Goal: Navigation & Orientation: Find specific page/section

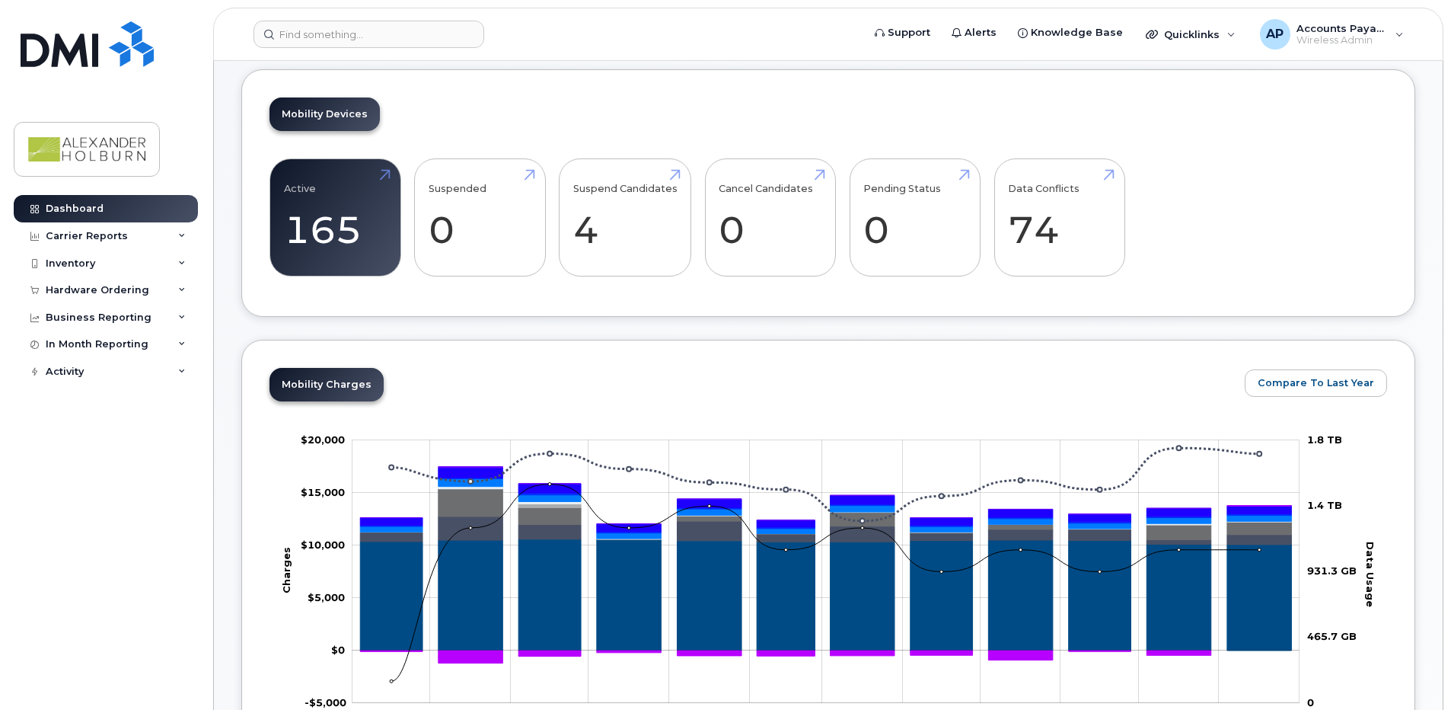
scroll to position [305, 0]
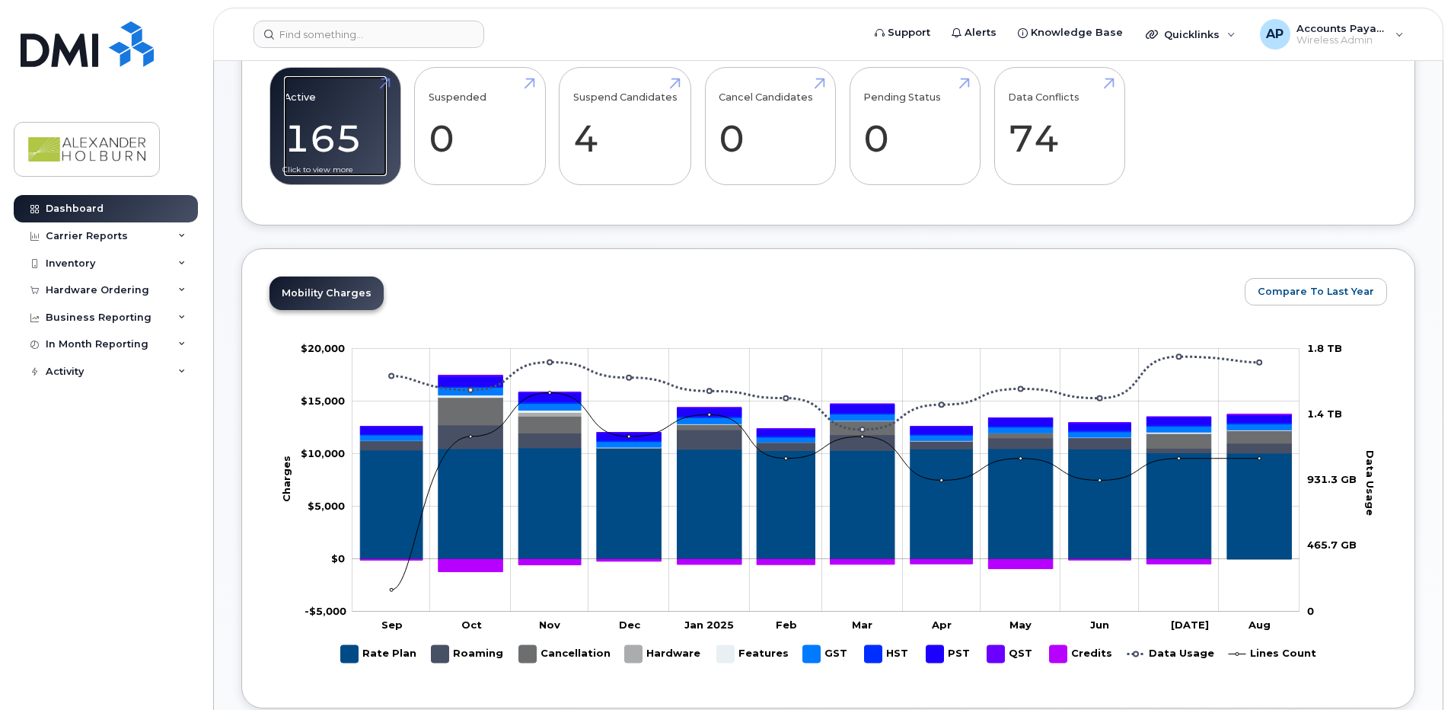
click at [363, 148] on link "Active 165" at bounding box center [335, 126] width 103 height 101
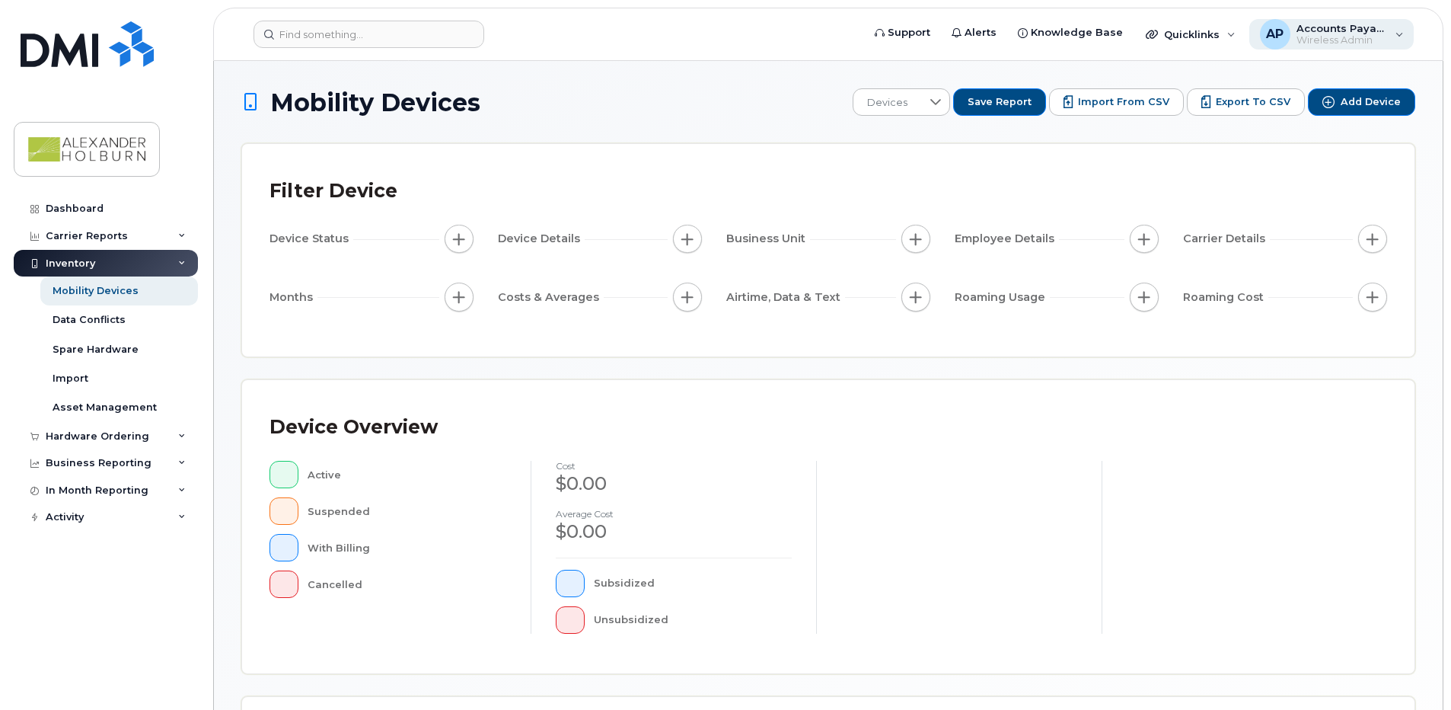
click at [1367, 27] on span "Accounts Payable" at bounding box center [1342, 28] width 91 height 12
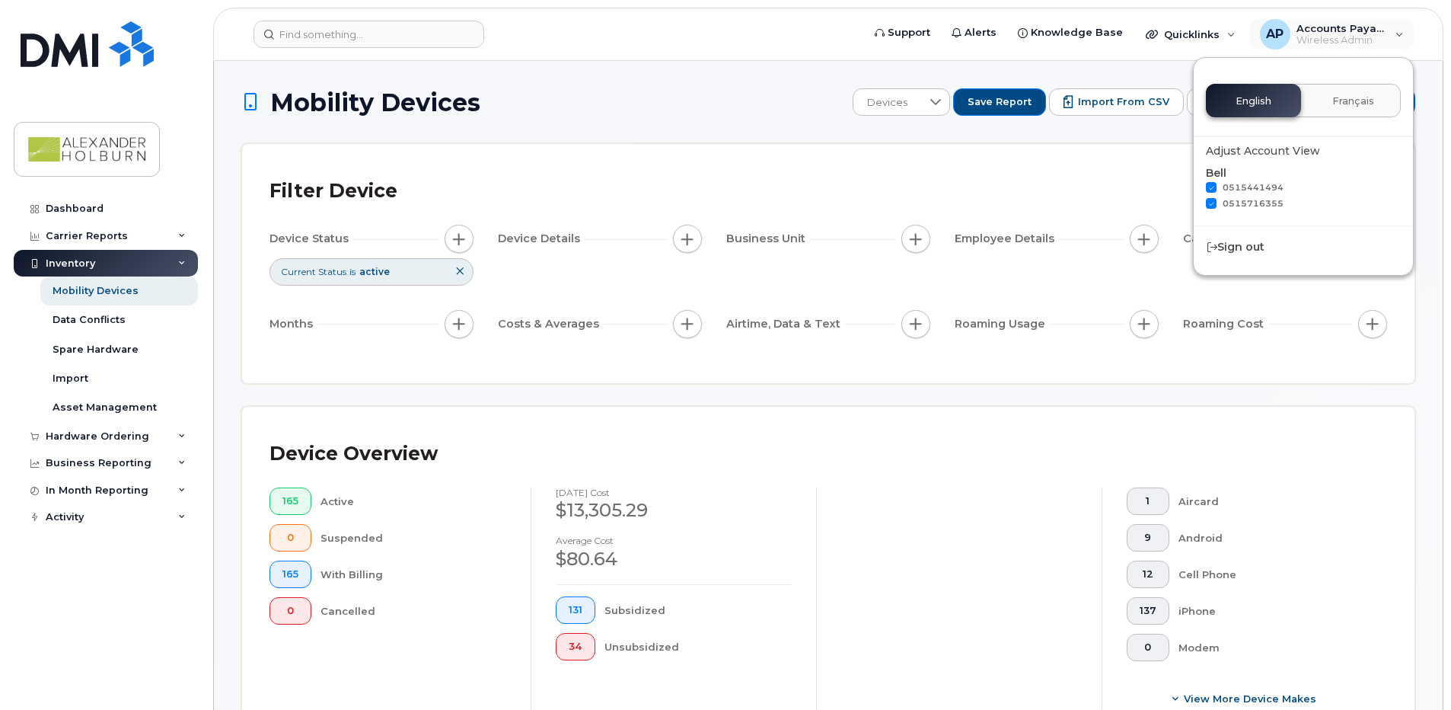
click at [1271, 99] on div "English Français" at bounding box center [1303, 101] width 195 height 34
click at [1234, 250] on div "Sign out" at bounding box center [1303, 247] width 219 height 28
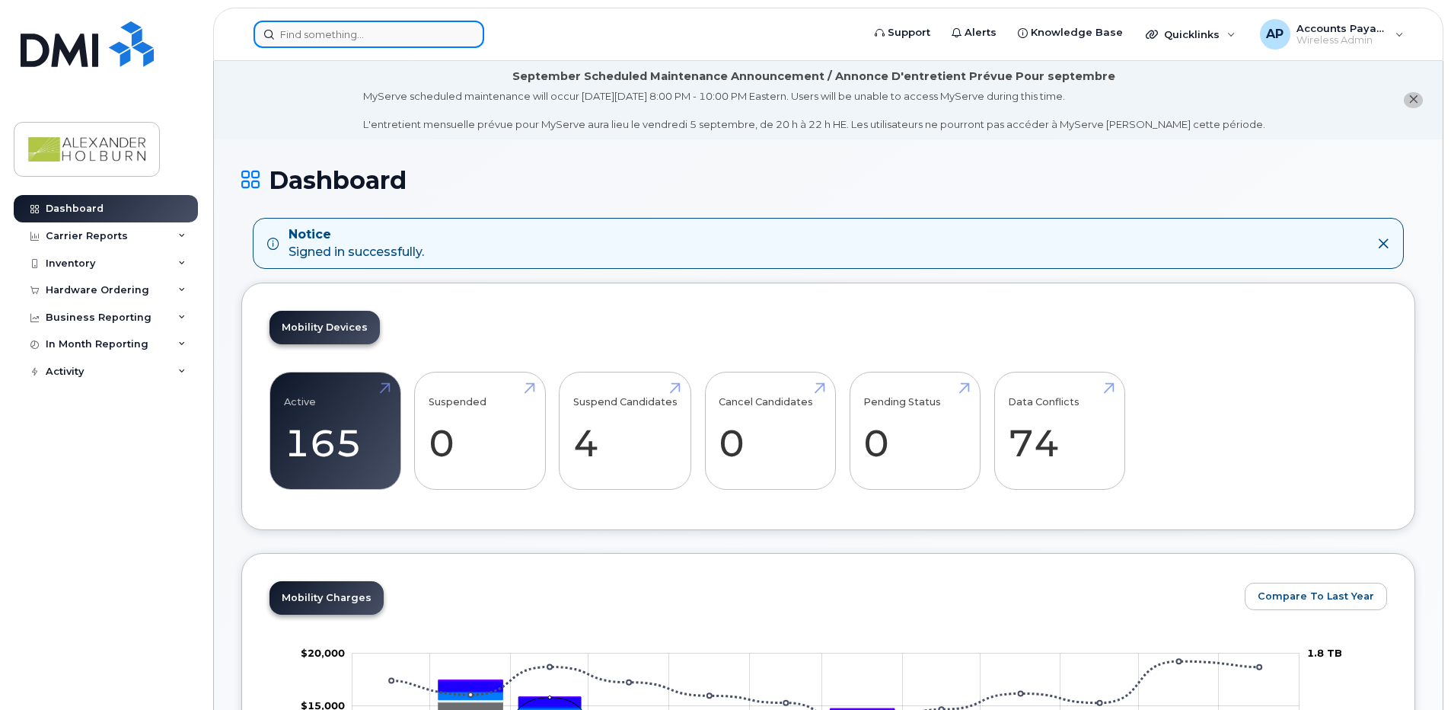
click at [411, 35] on input at bounding box center [369, 34] width 231 height 27
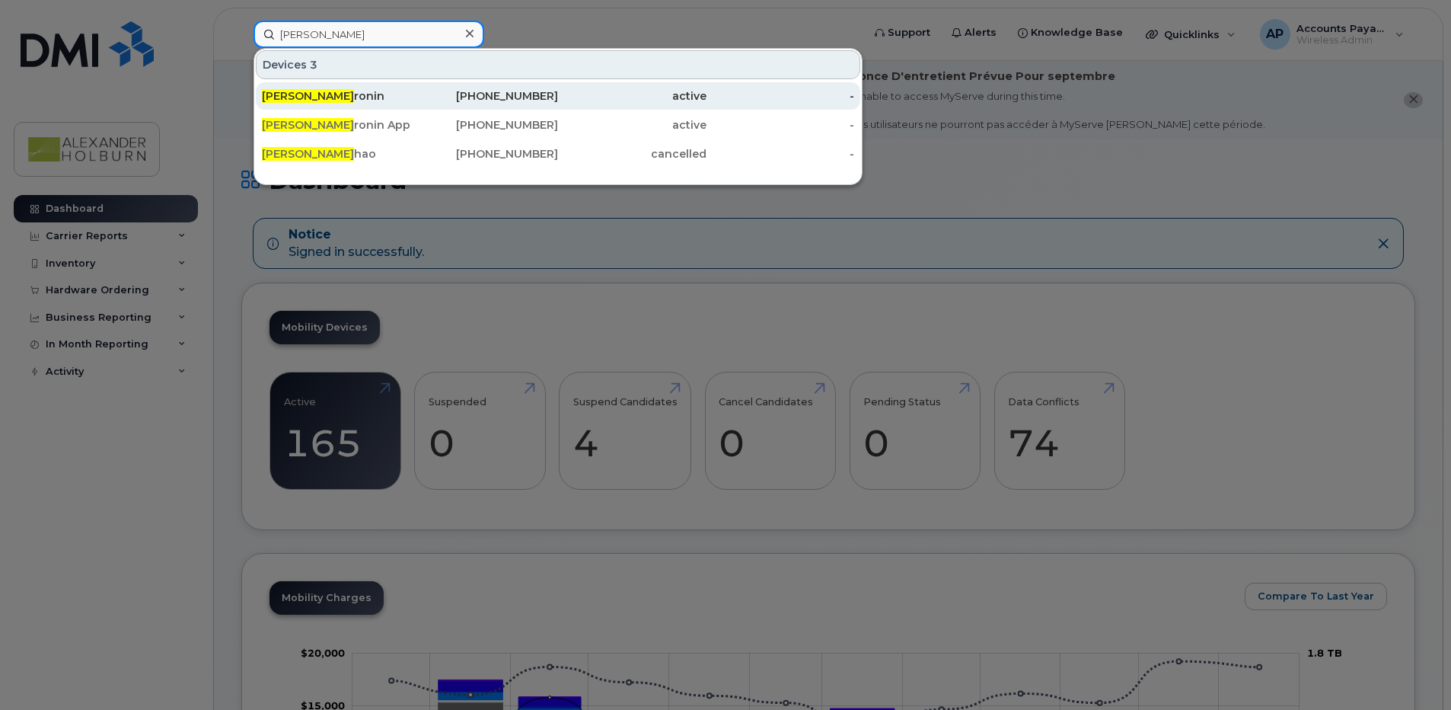
type input "john c"
click at [316, 94] on div "John C ronin" at bounding box center [336, 95] width 148 height 15
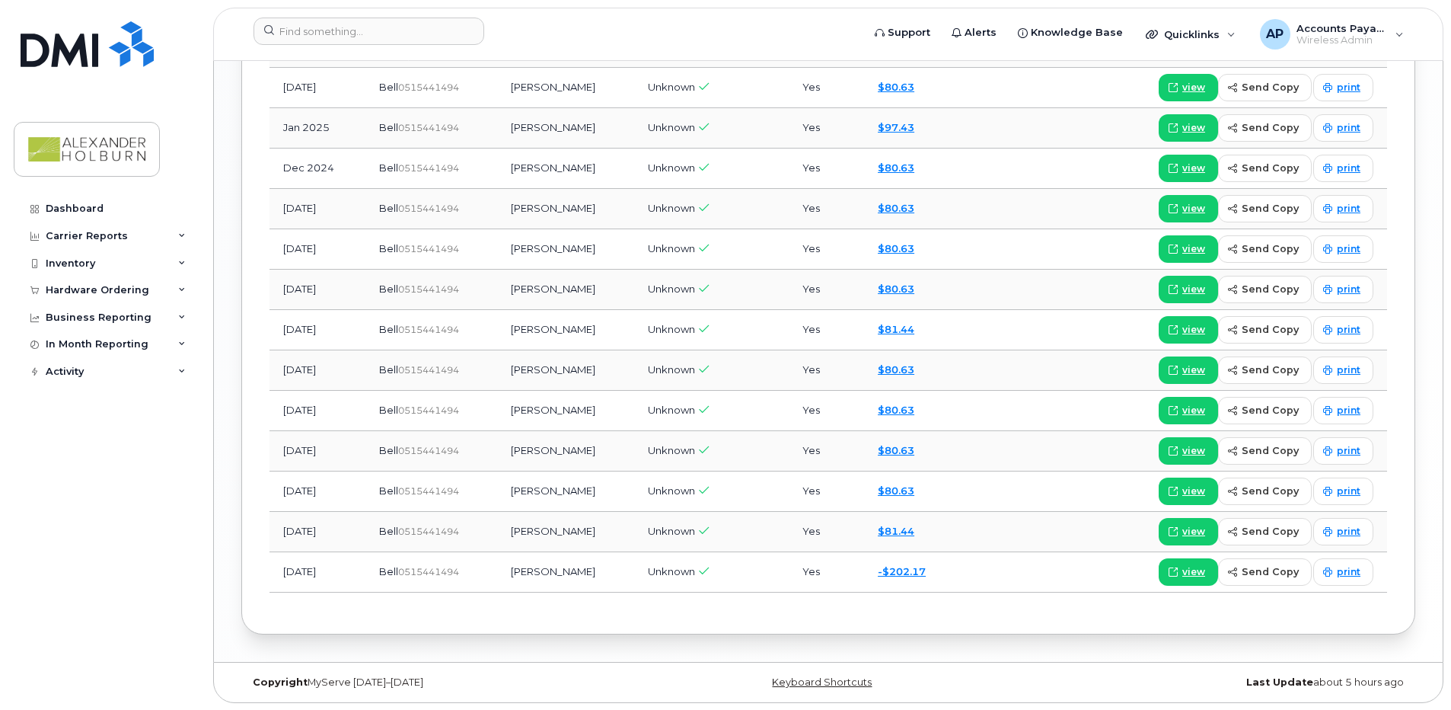
scroll to position [1684, 0]
click at [755, 629] on div "Billing 19 Usage History Activity 45 Month Account Username Accounting Codes Us…" at bounding box center [828, 176] width 1174 height 911
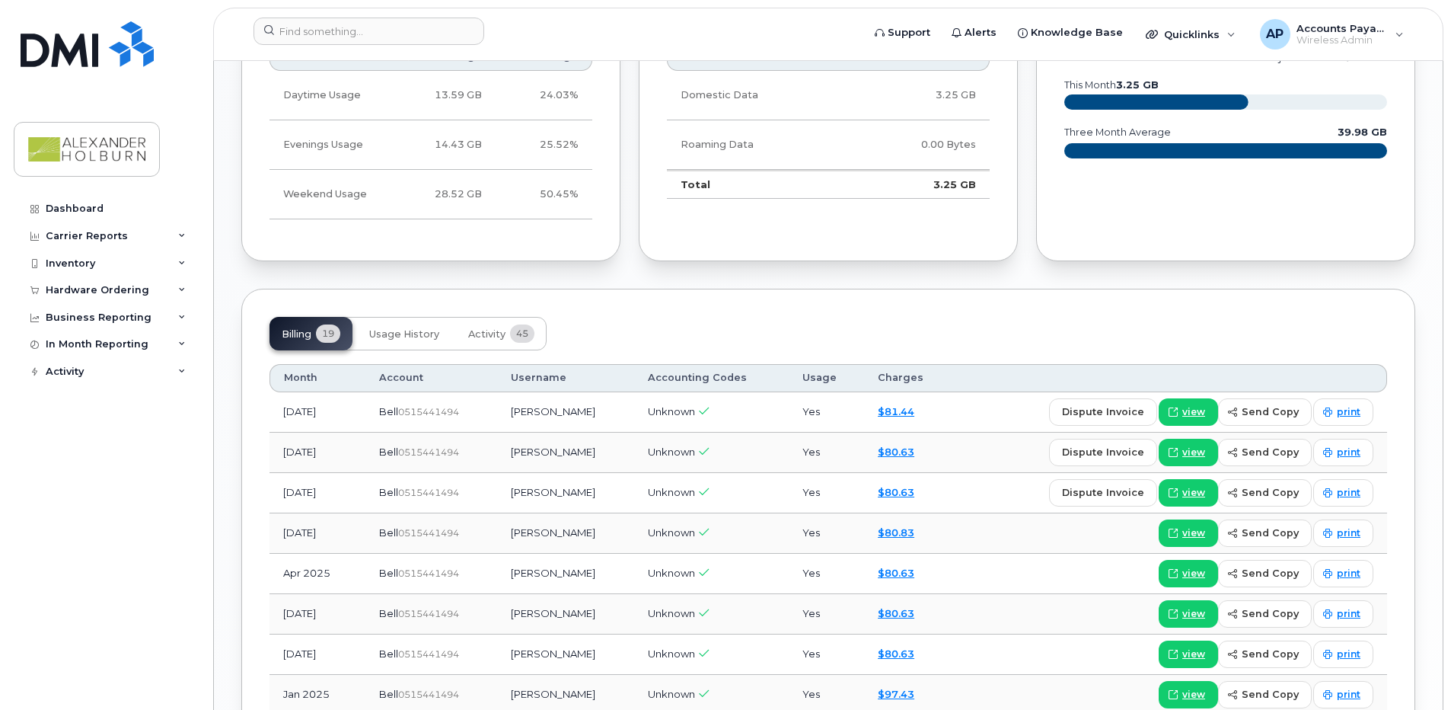
scroll to position [1075, 0]
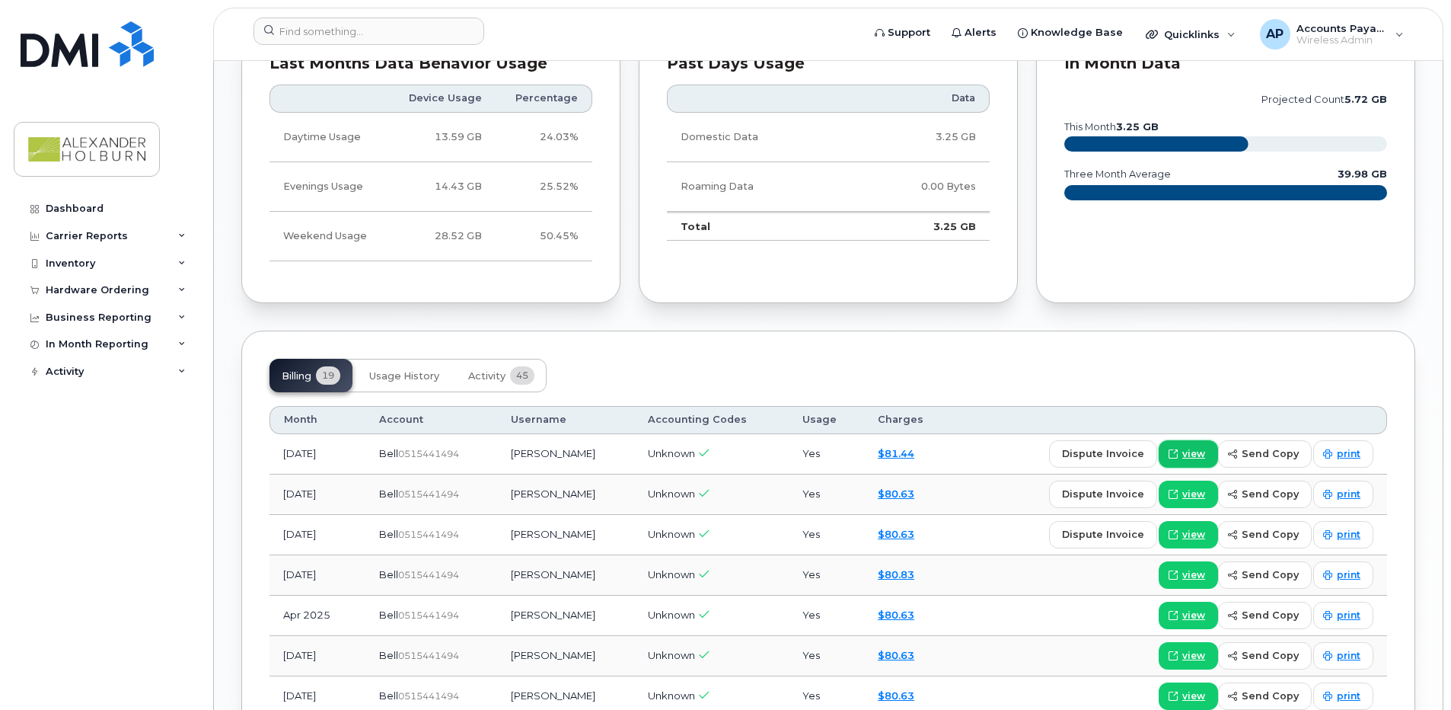
click at [1189, 451] on span "view" at bounding box center [1193, 454] width 23 height 14
click at [81, 206] on div "Dashboard" at bounding box center [75, 209] width 58 height 12
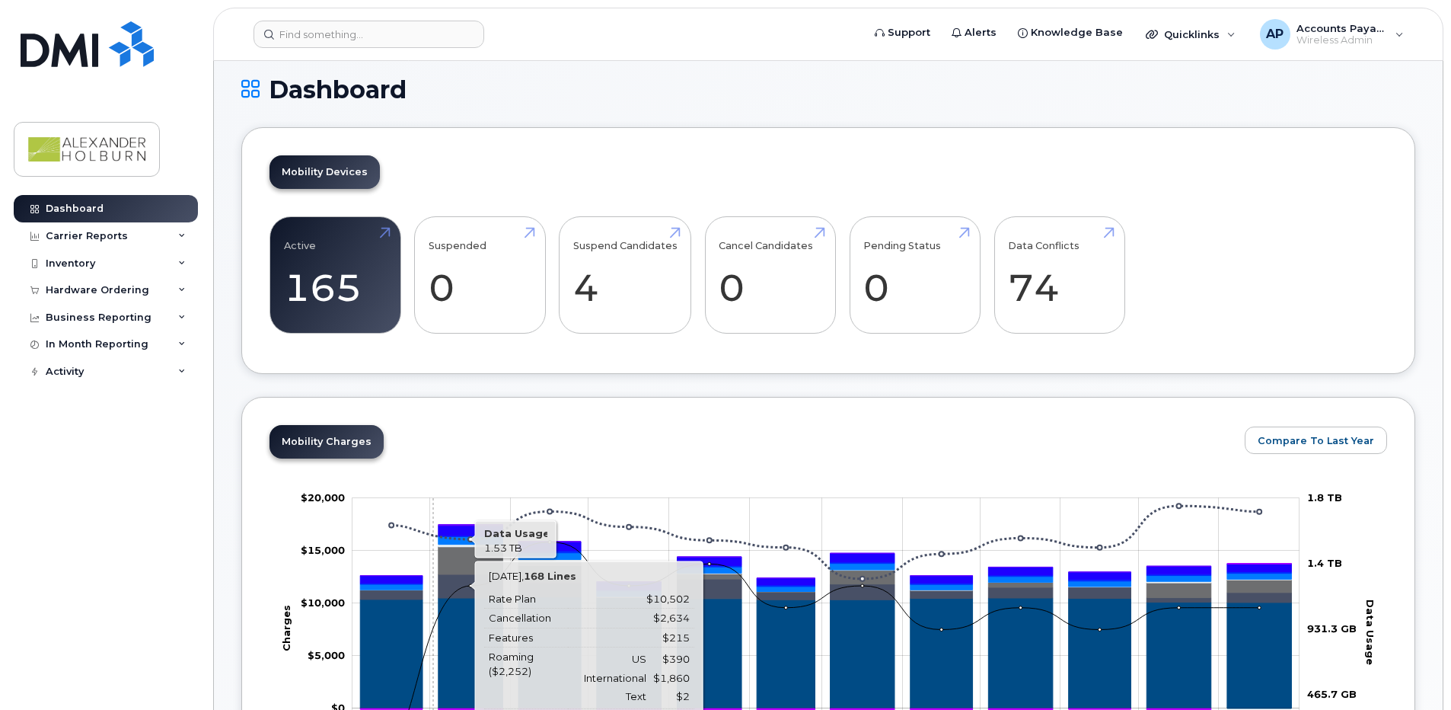
scroll to position [76, 0]
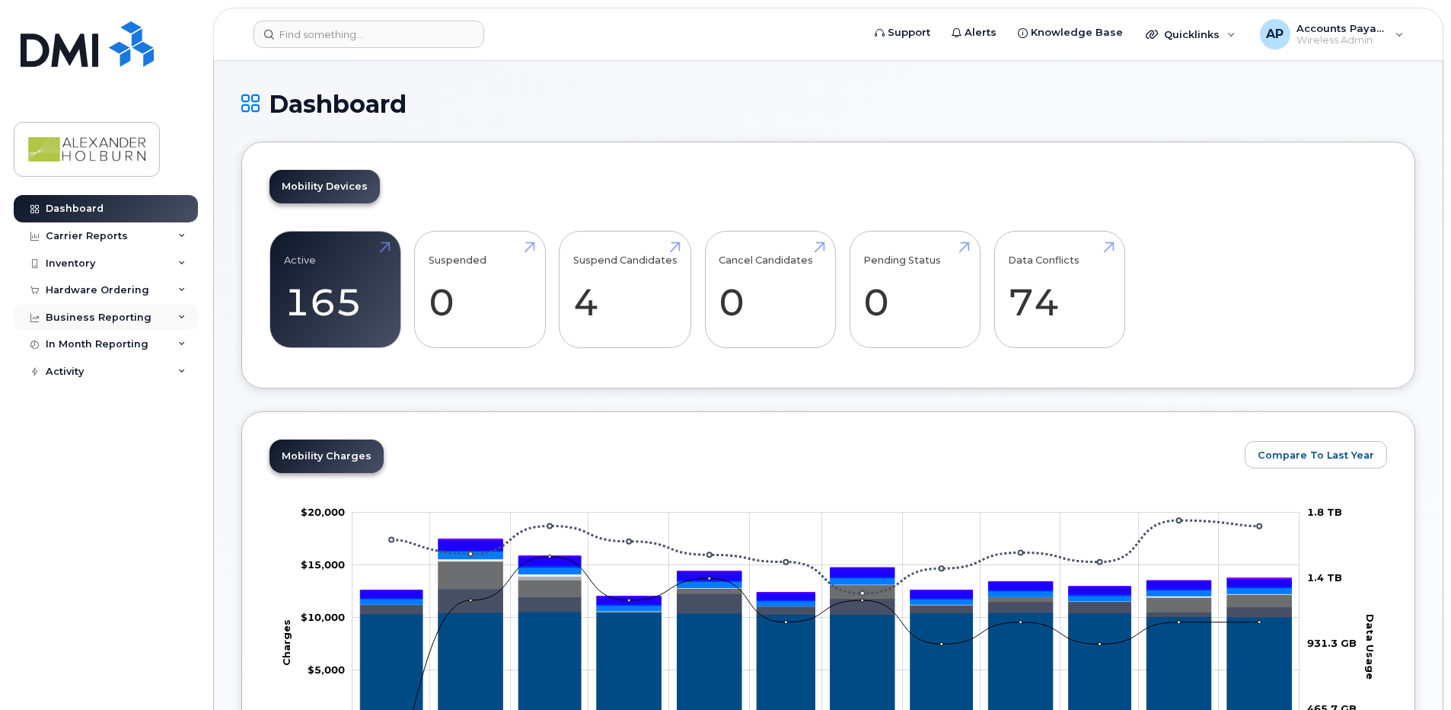
click at [101, 321] on div "Business Reporting" at bounding box center [99, 317] width 106 height 12
click at [111, 348] on div "Business Unit Reports" at bounding box center [112, 345] width 119 height 14
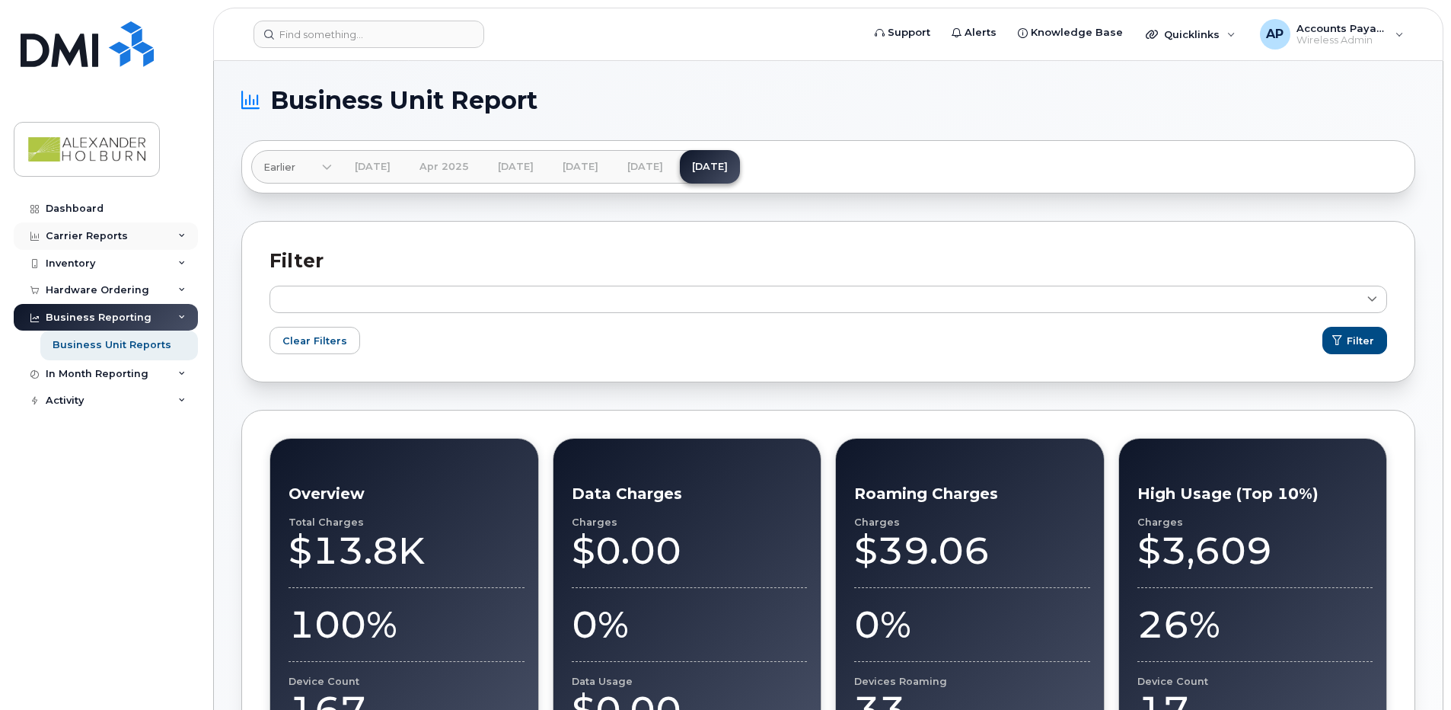
click at [102, 231] on div "Carrier Reports" at bounding box center [87, 236] width 82 height 12
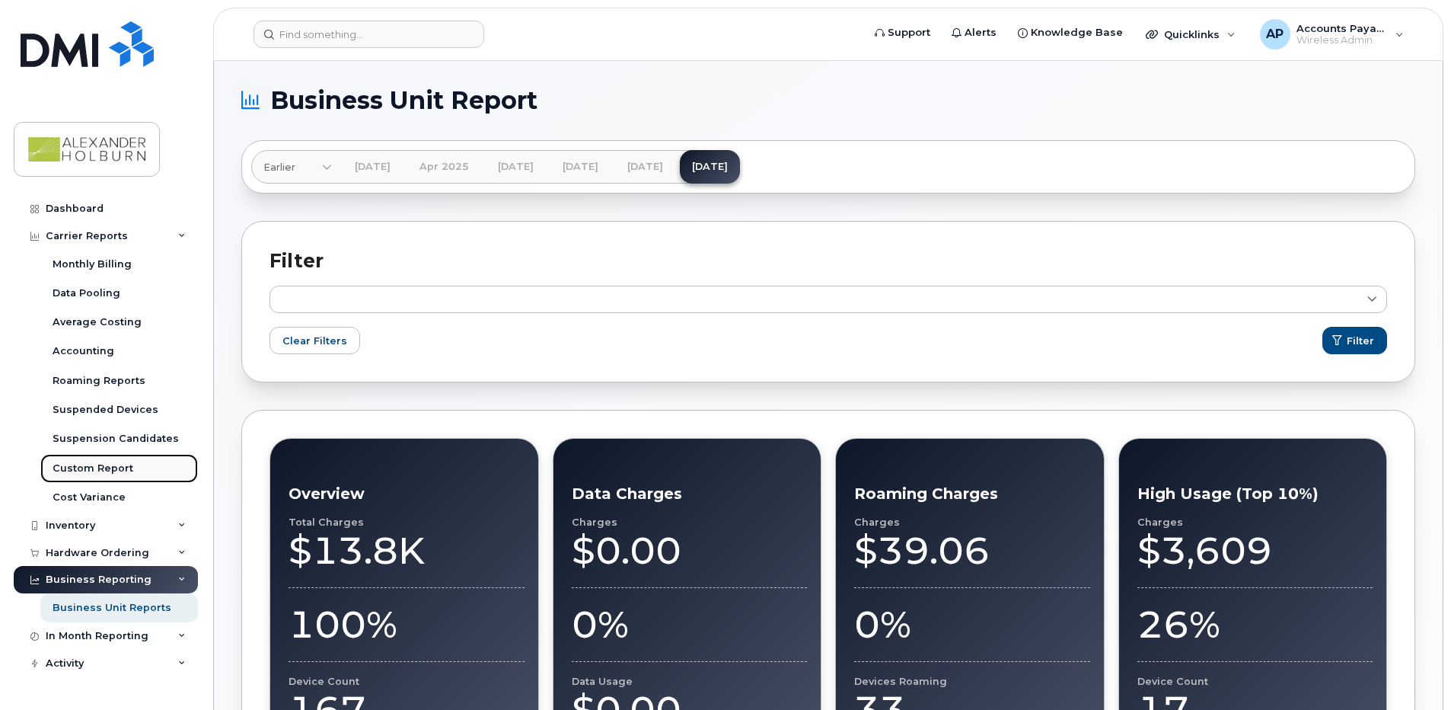
click at [123, 465] on div "Custom Report" at bounding box center [93, 468] width 81 height 14
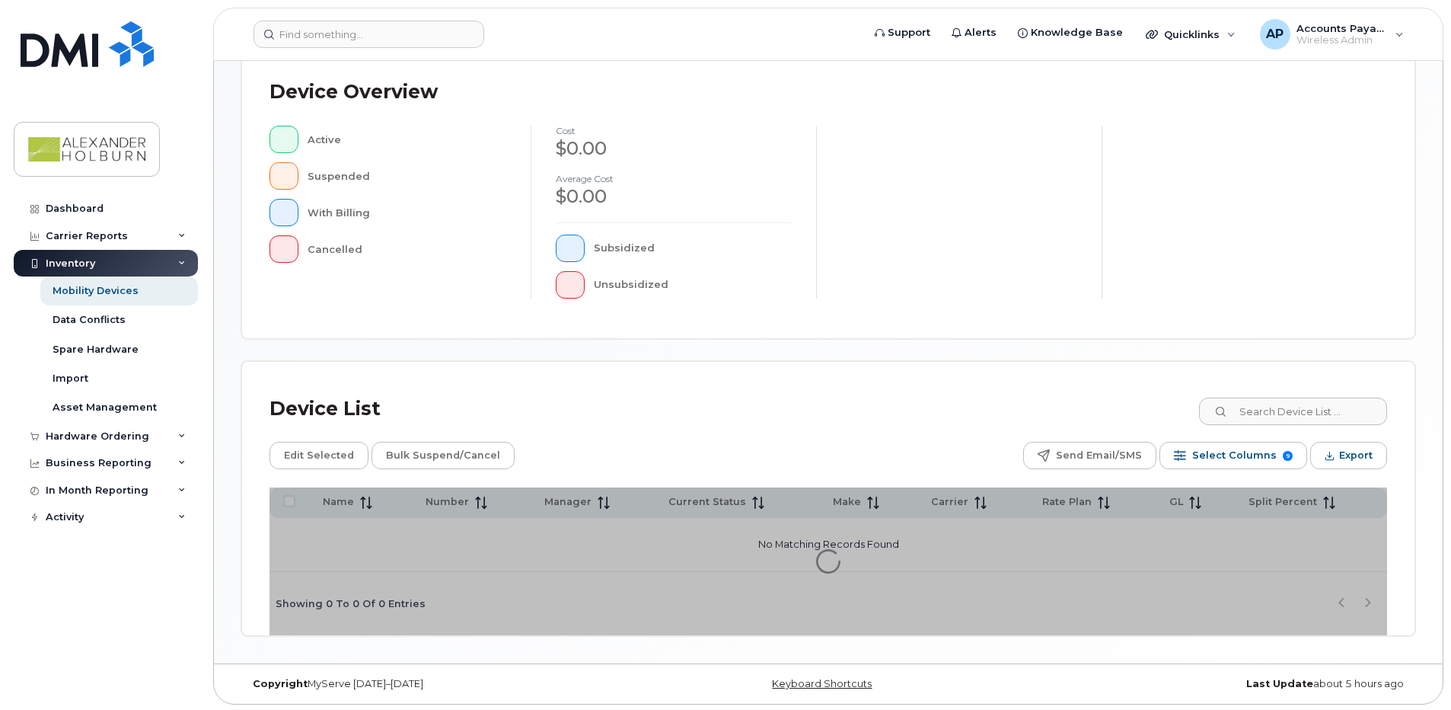
scroll to position [337, 0]
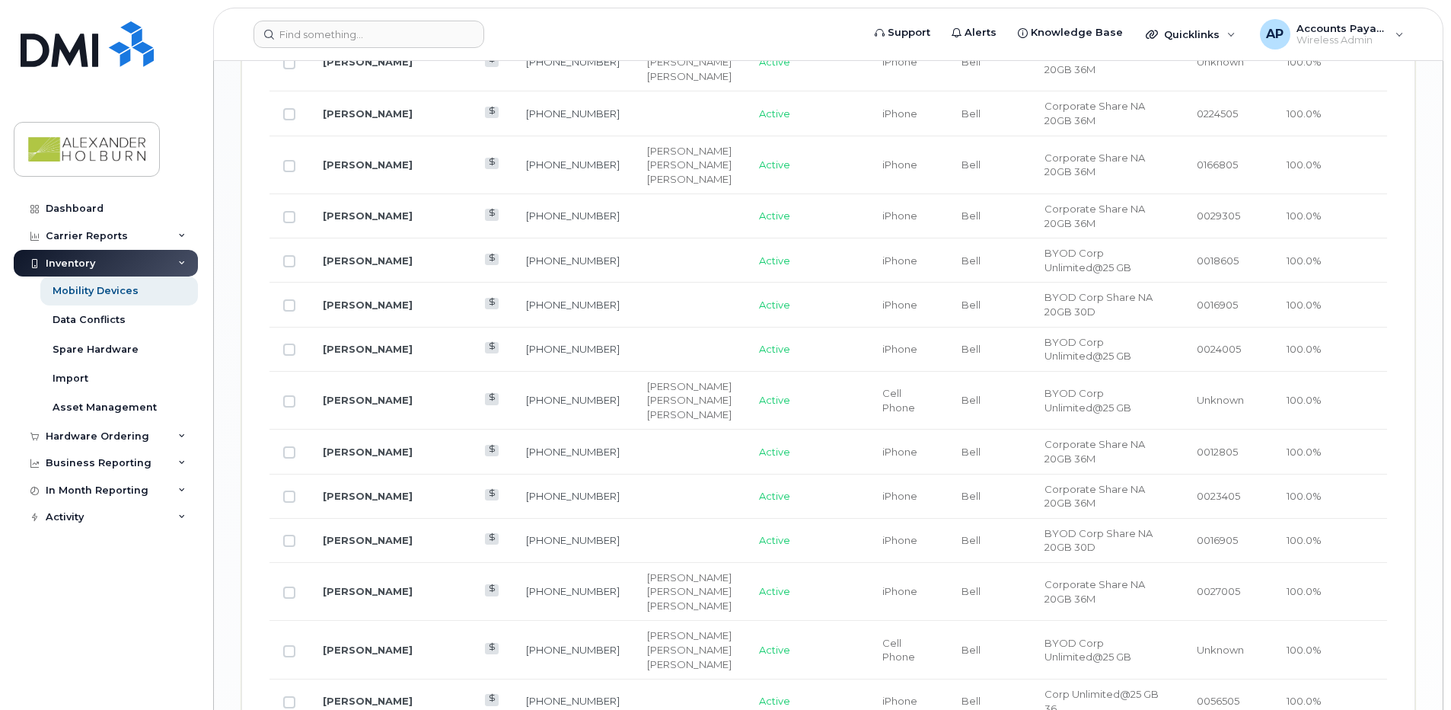
scroll to position [2085, 0]
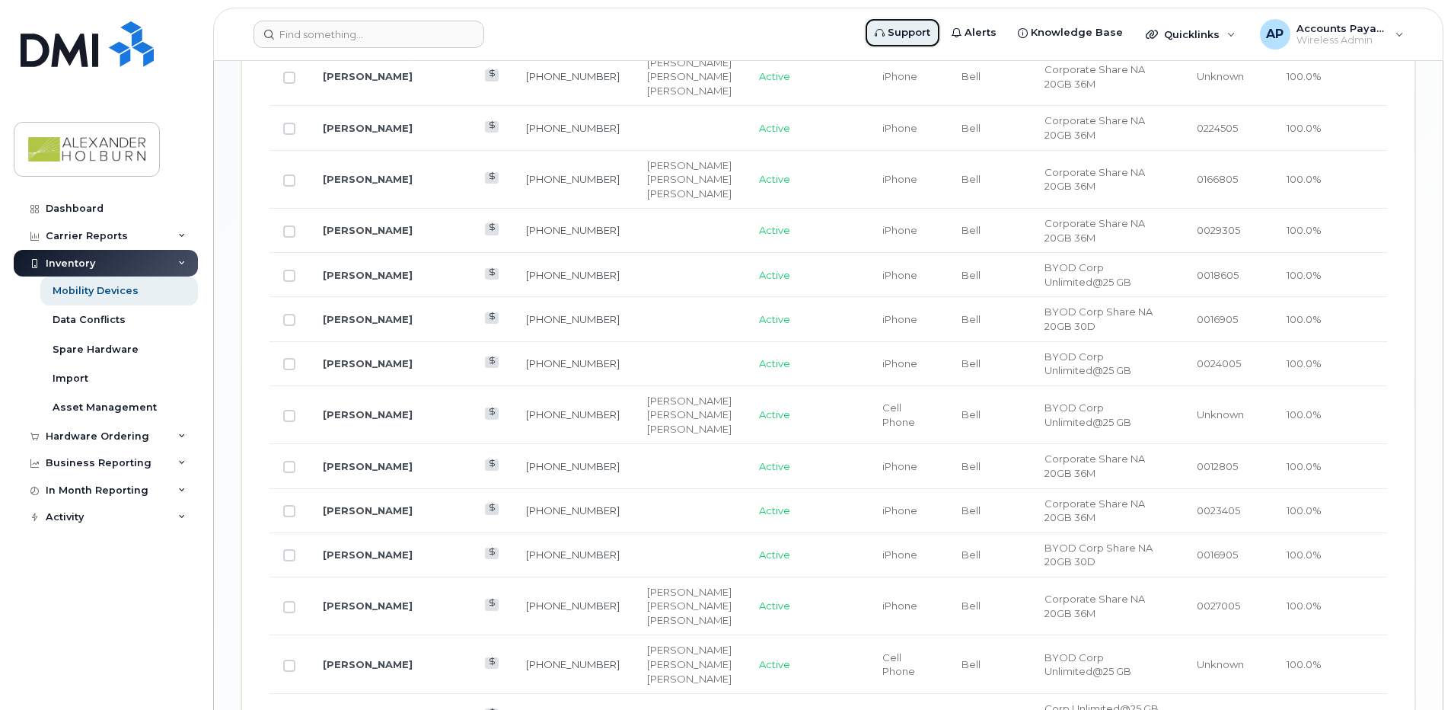
click at [930, 36] on span "Support" at bounding box center [909, 32] width 43 height 15
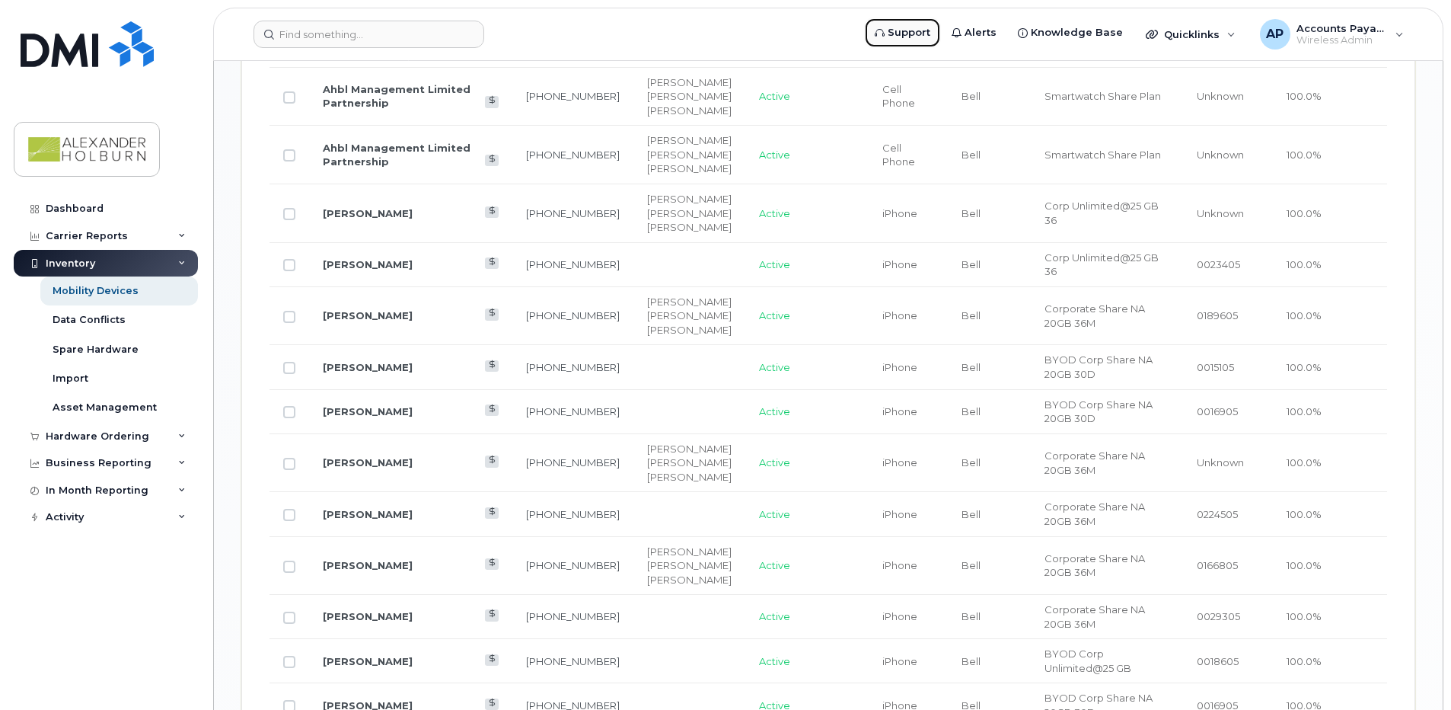
scroll to position [1552, 0]
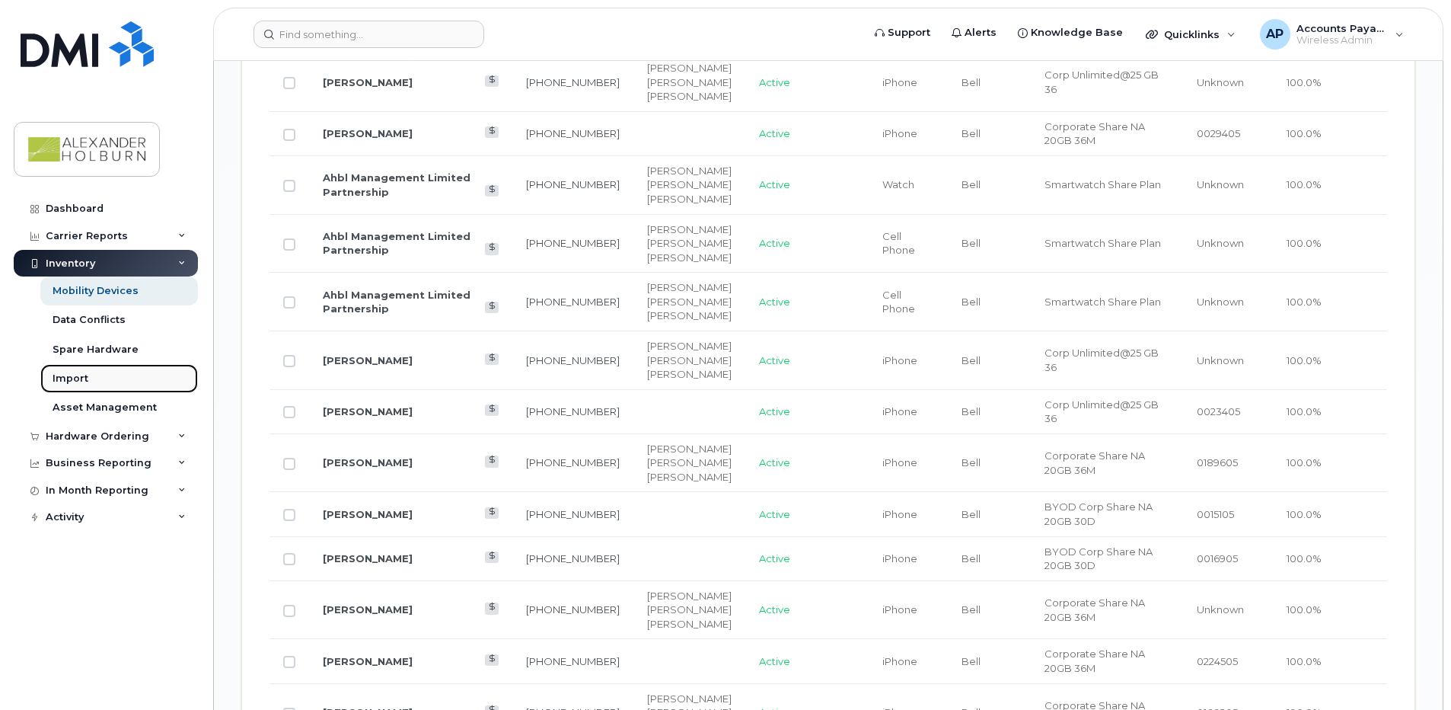
click at [62, 375] on div "Import" at bounding box center [71, 379] width 36 height 14
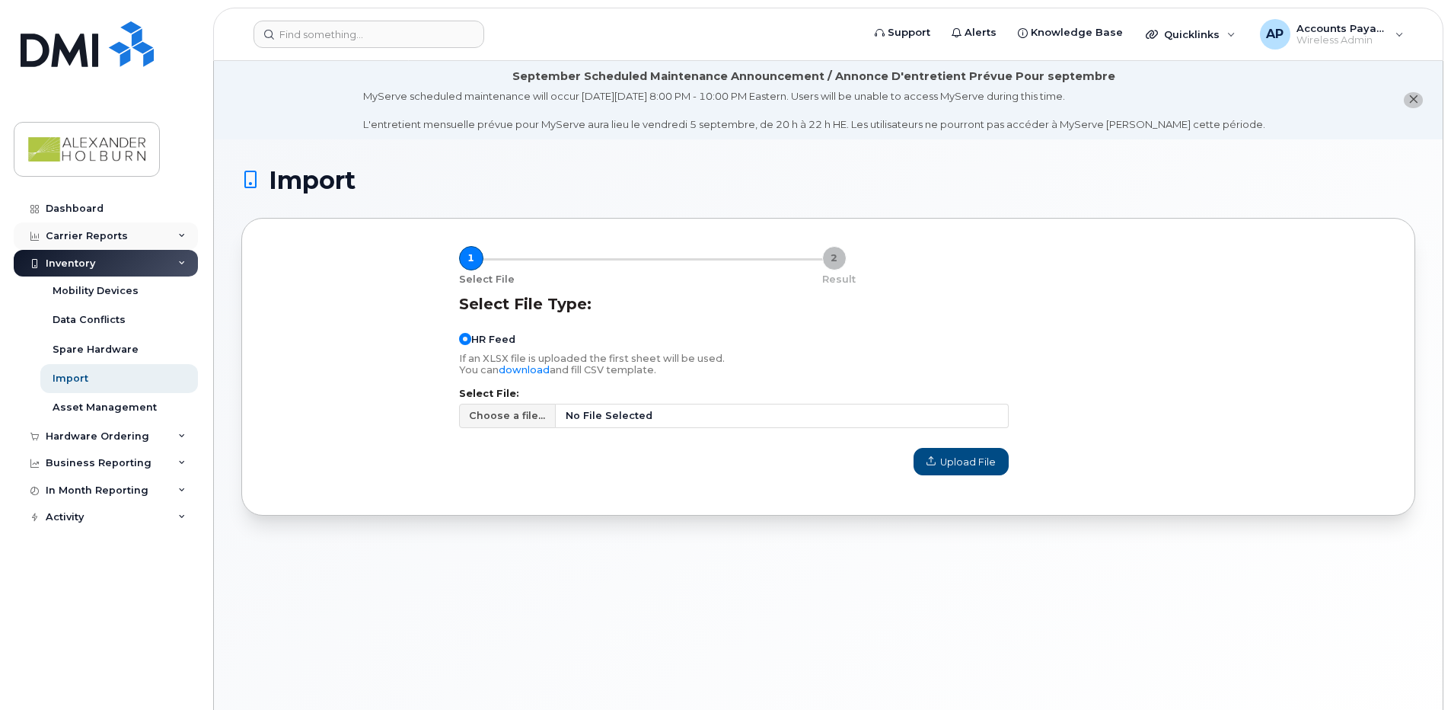
click at [139, 238] on div "Carrier Reports" at bounding box center [106, 235] width 184 height 27
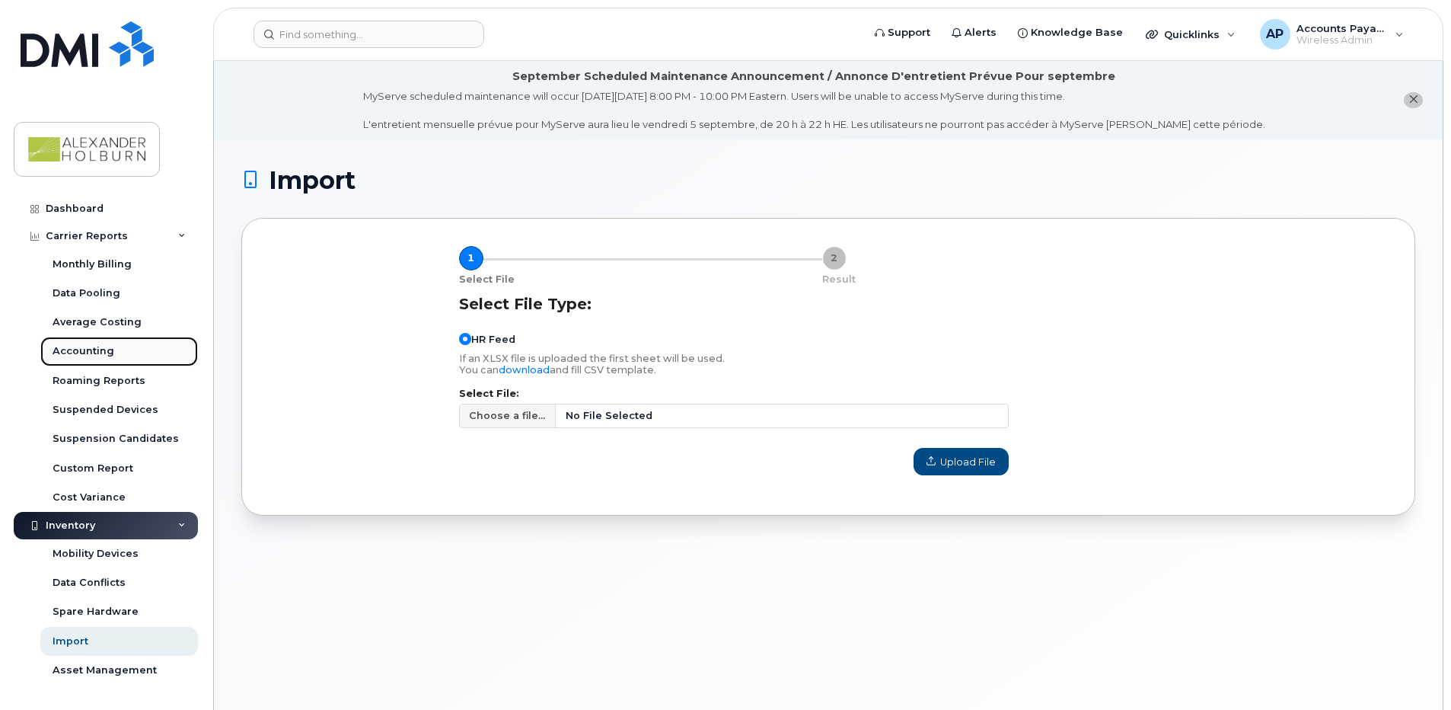
click at [132, 353] on link "Accounting" at bounding box center [119, 351] width 158 height 29
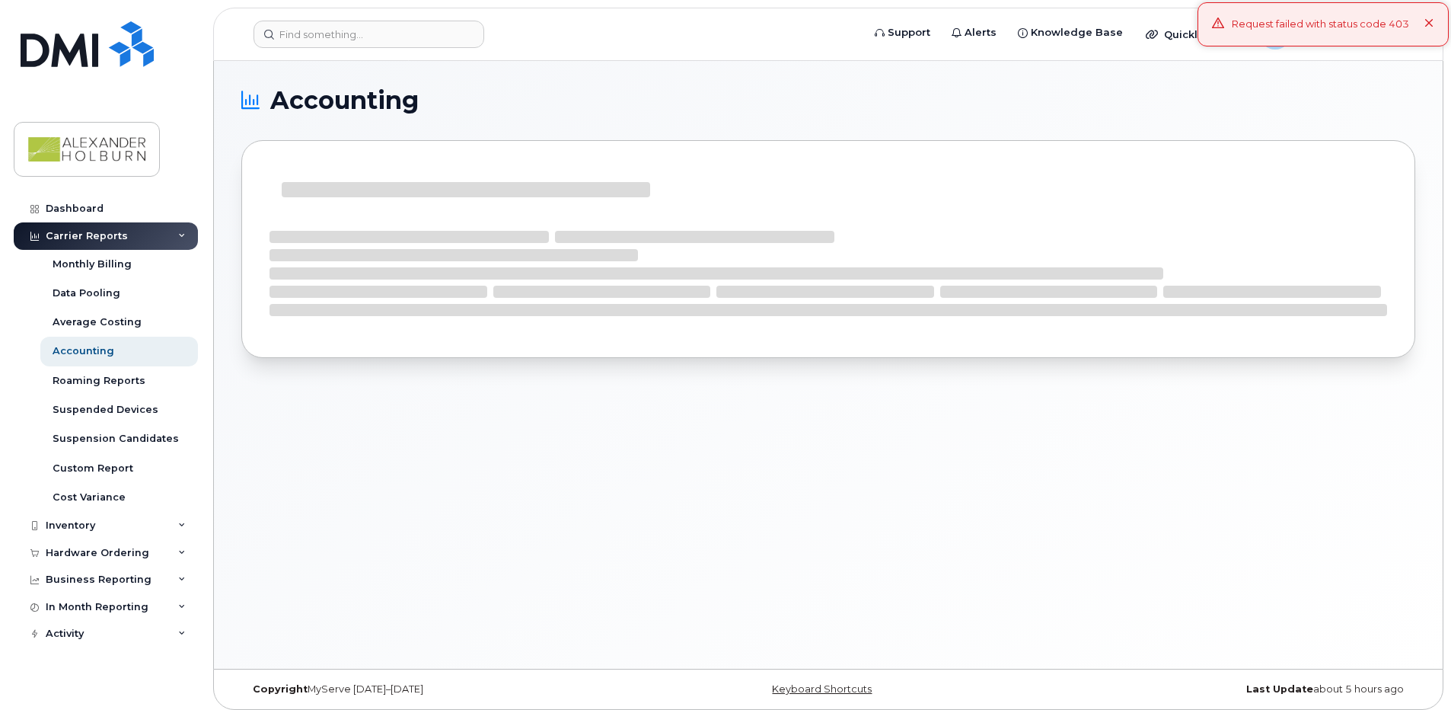
click at [1426, 24] on icon at bounding box center [1430, 24] width 10 height 10
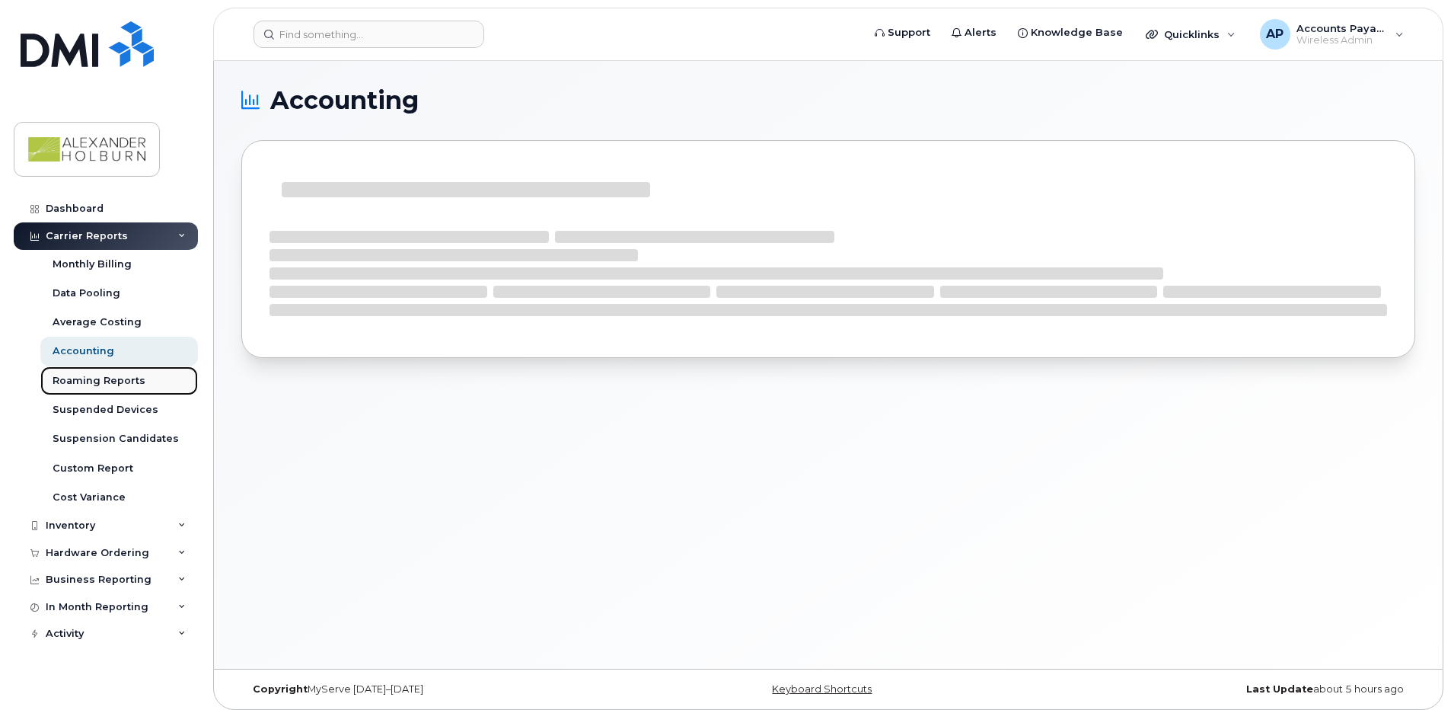
click at [68, 381] on div "Roaming Reports" at bounding box center [99, 381] width 93 height 14
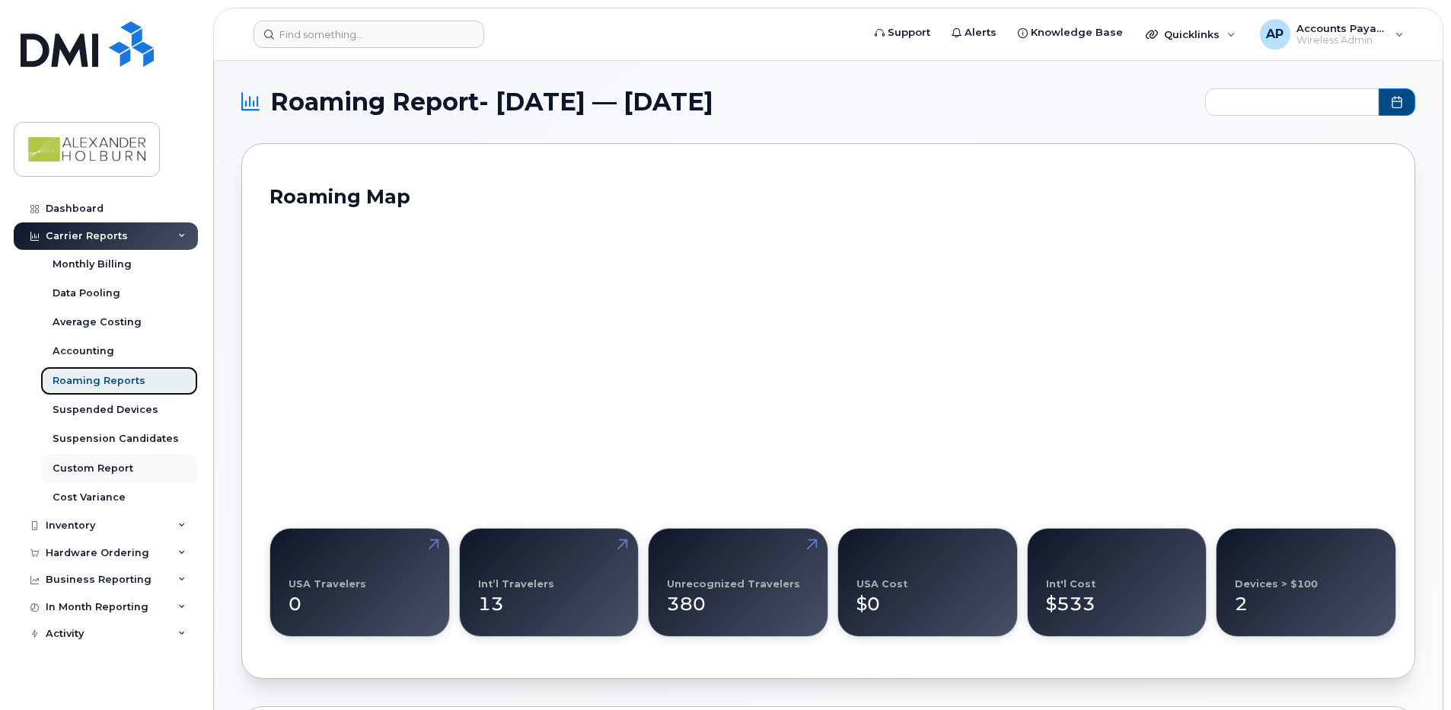
type input "2024-09 - 2025-08"
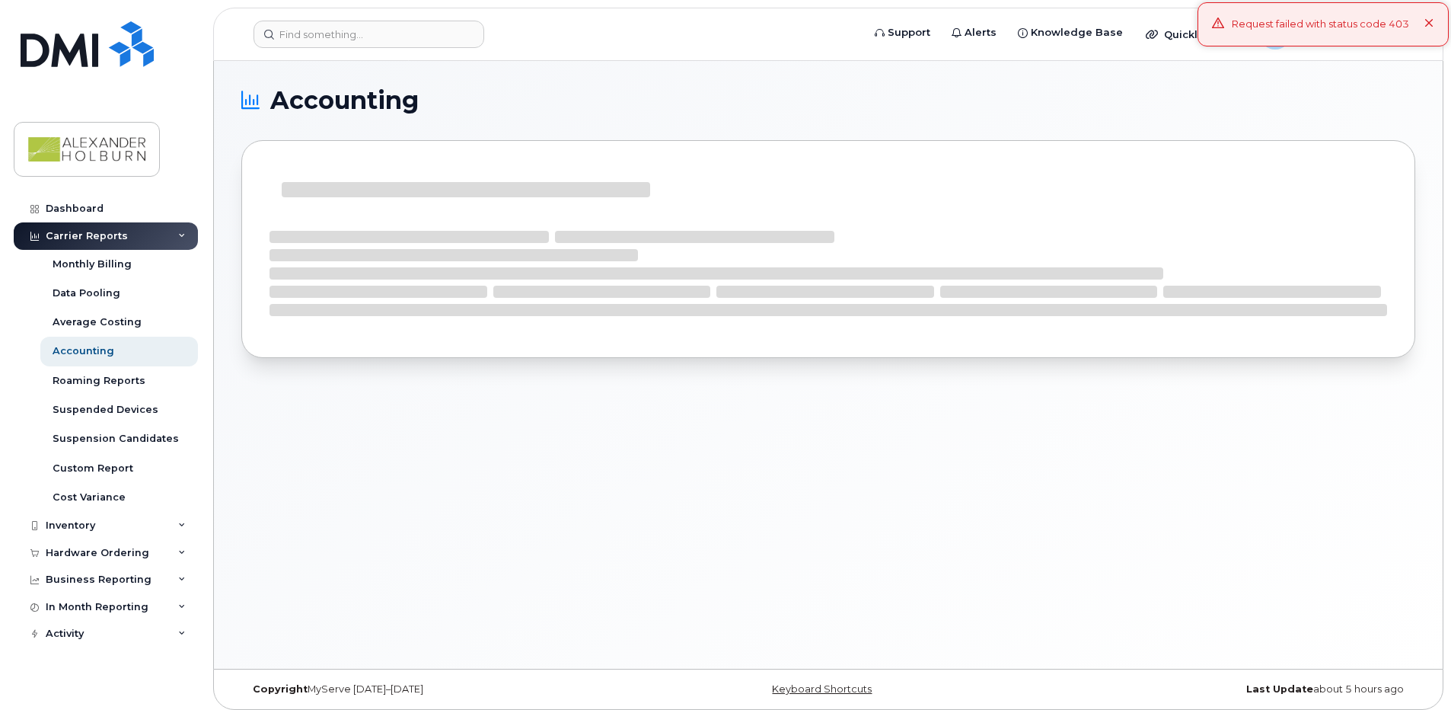
click at [1429, 23] on icon at bounding box center [1430, 24] width 10 height 10
click at [1301, 33] on span "Accounts Payable" at bounding box center [1342, 28] width 91 height 12
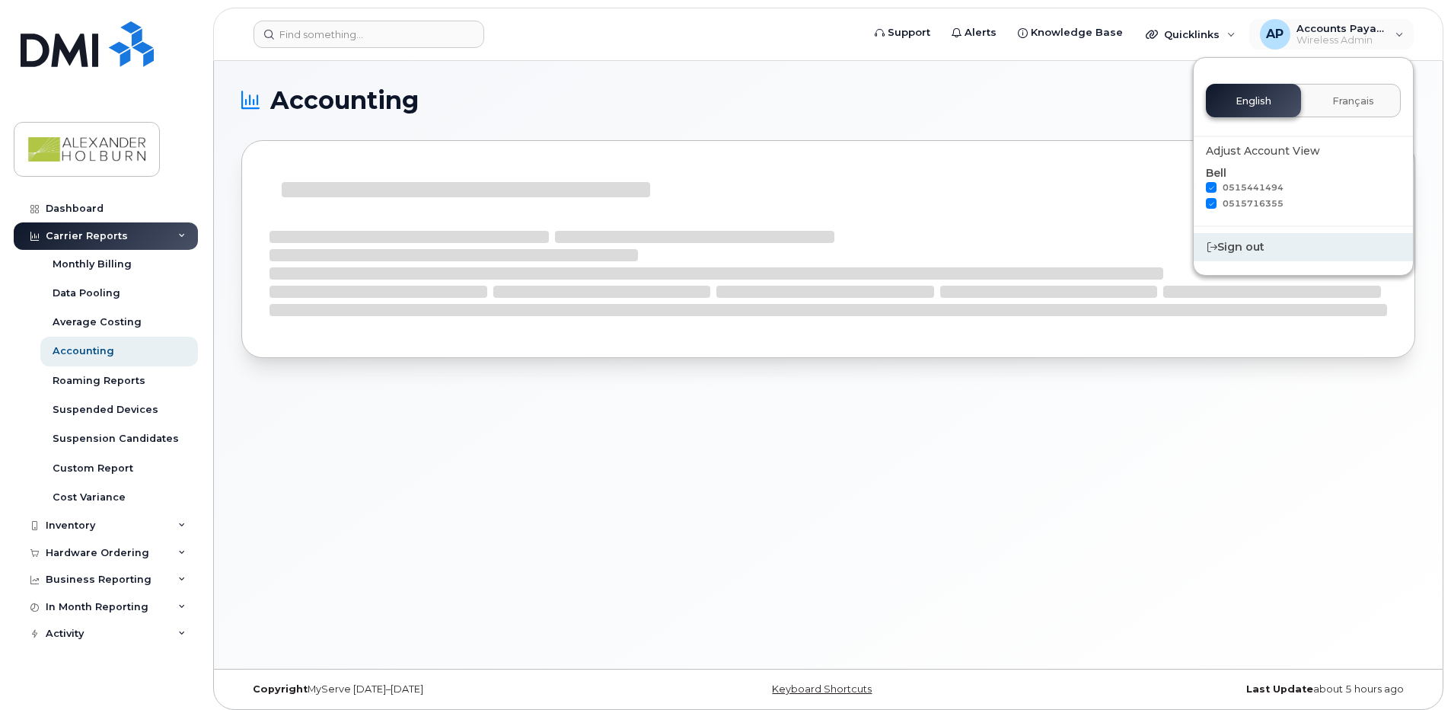
click at [1254, 250] on div "Sign out" at bounding box center [1303, 247] width 219 height 28
